Goal: Information Seeking & Learning: Learn about a topic

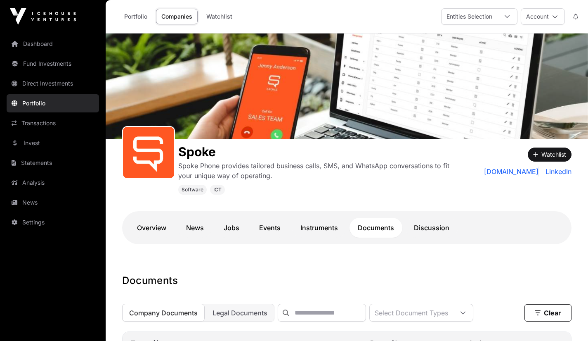
click at [234, 232] on link "Jobs" at bounding box center [232, 228] width 32 height 20
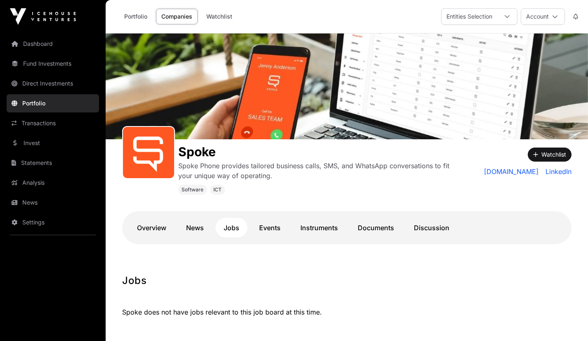
click at [265, 227] on link "Events" at bounding box center [270, 228] width 38 height 20
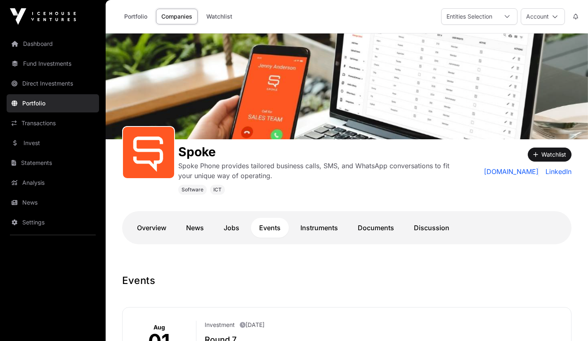
click at [192, 227] on link "News" at bounding box center [195, 228] width 34 height 20
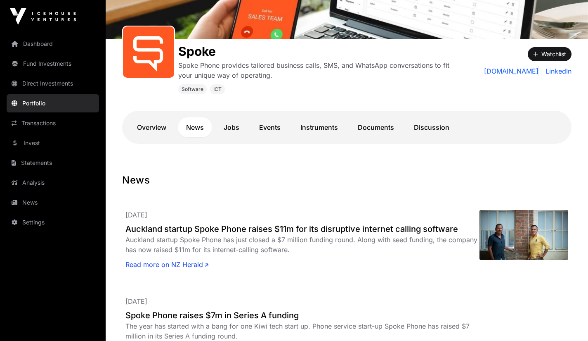
scroll to position [105, 0]
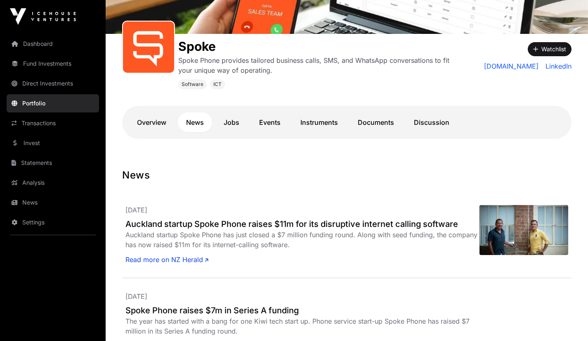
click at [172, 259] on link "Read more on NZ Herald" at bounding box center [167, 259] width 83 height 10
click at [256, 308] on h2 "Spoke Phone raises $7m in Series A funding" at bounding box center [303, 310] width 354 height 12
click at [40, 48] on link "Dashboard" at bounding box center [53, 44] width 92 height 18
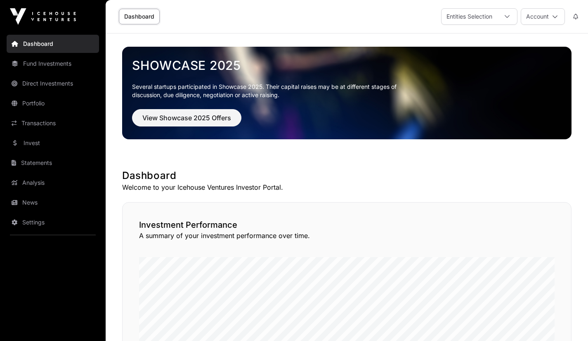
click at [42, 140] on link "Invest" at bounding box center [53, 143] width 92 height 18
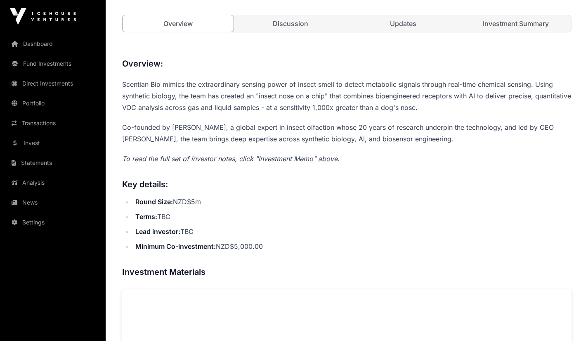
scroll to position [264, 0]
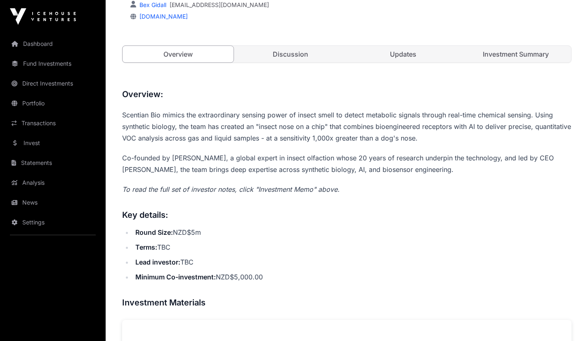
click at [522, 52] on link "Investment Summary" at bounding box center [515, 54] width 111 height 17
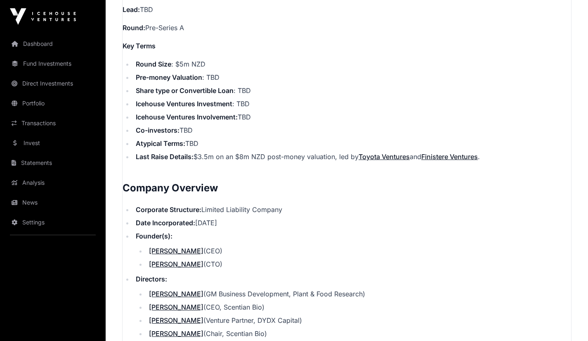
scroll to position [804, 0]
